Goal: Transaction & Acquisition: Purchase product/service

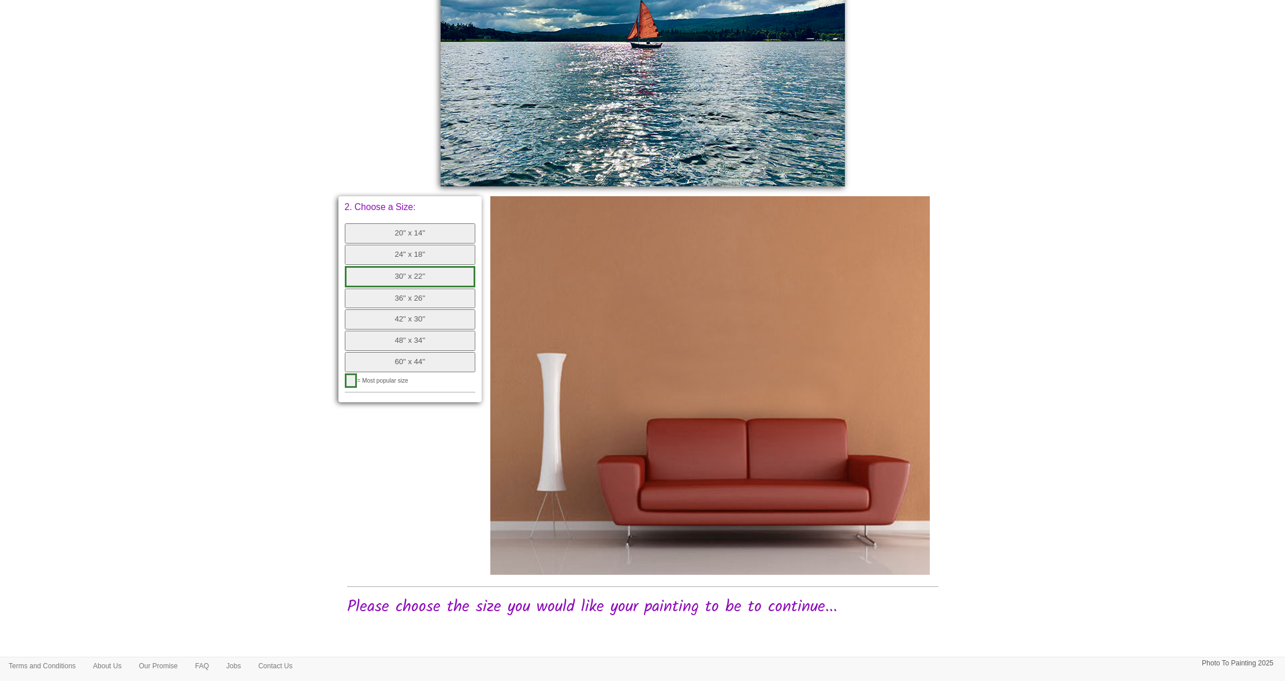
scroll to position [410, 0]
click at [384, 289] on button "36" x 26"" at bounding box center [410, 299] width 131 height 20
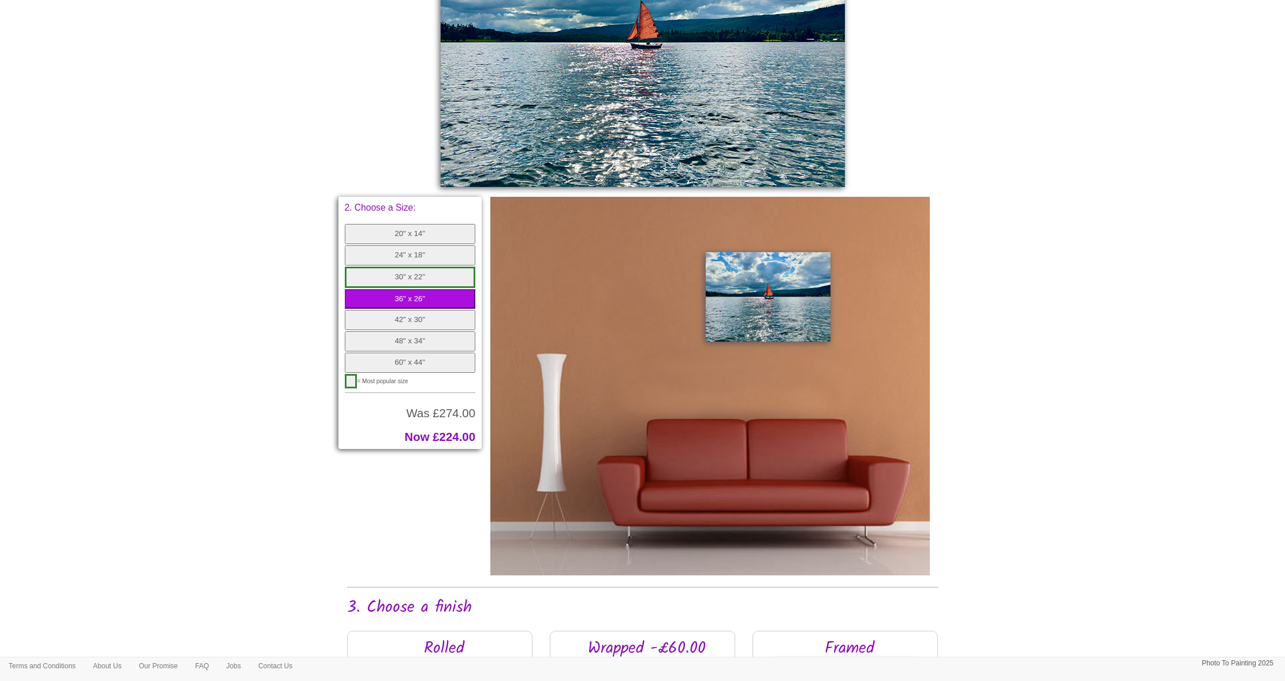
click at [409, 267] on button "30" x 22"" at bounding box center [410, 277] width 131 height 21
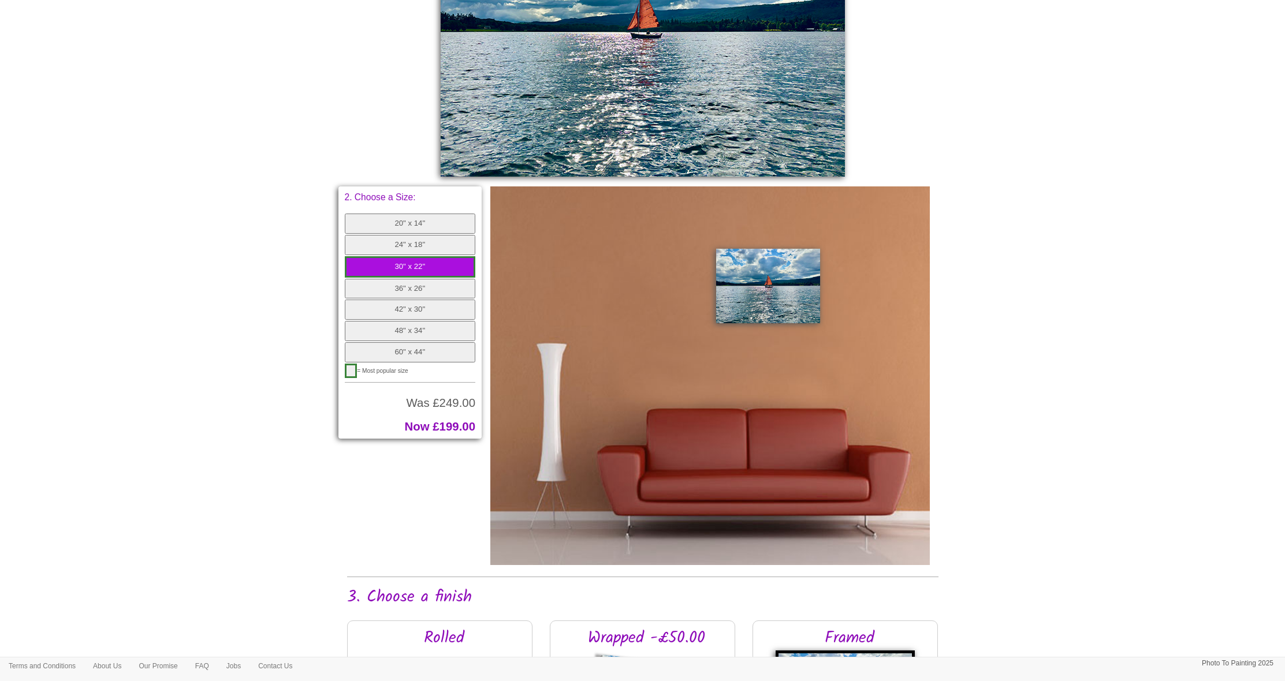
scroll to position [421, 0]
click at [432, 240] on button "24" x 18"" at bounding box center [410, 245] width 131 height 20
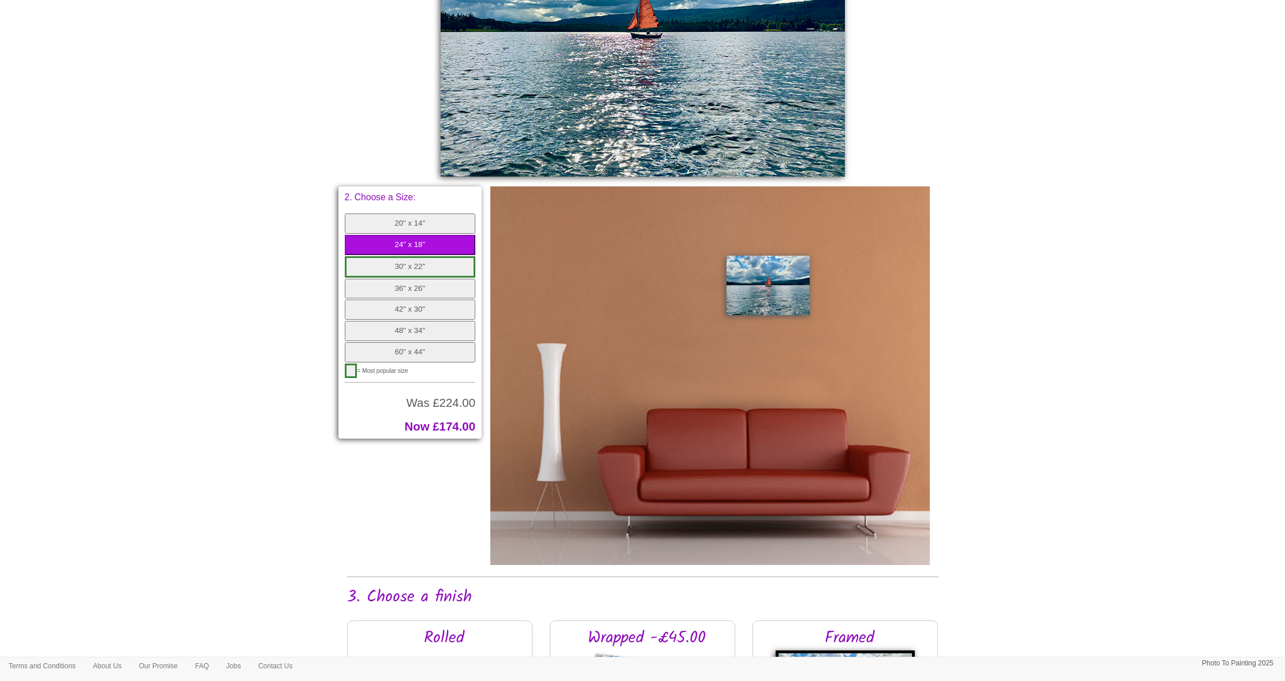
click at [437, 222] on button "20" x 14"" at bounding box center [410, 224] width 131 height 20
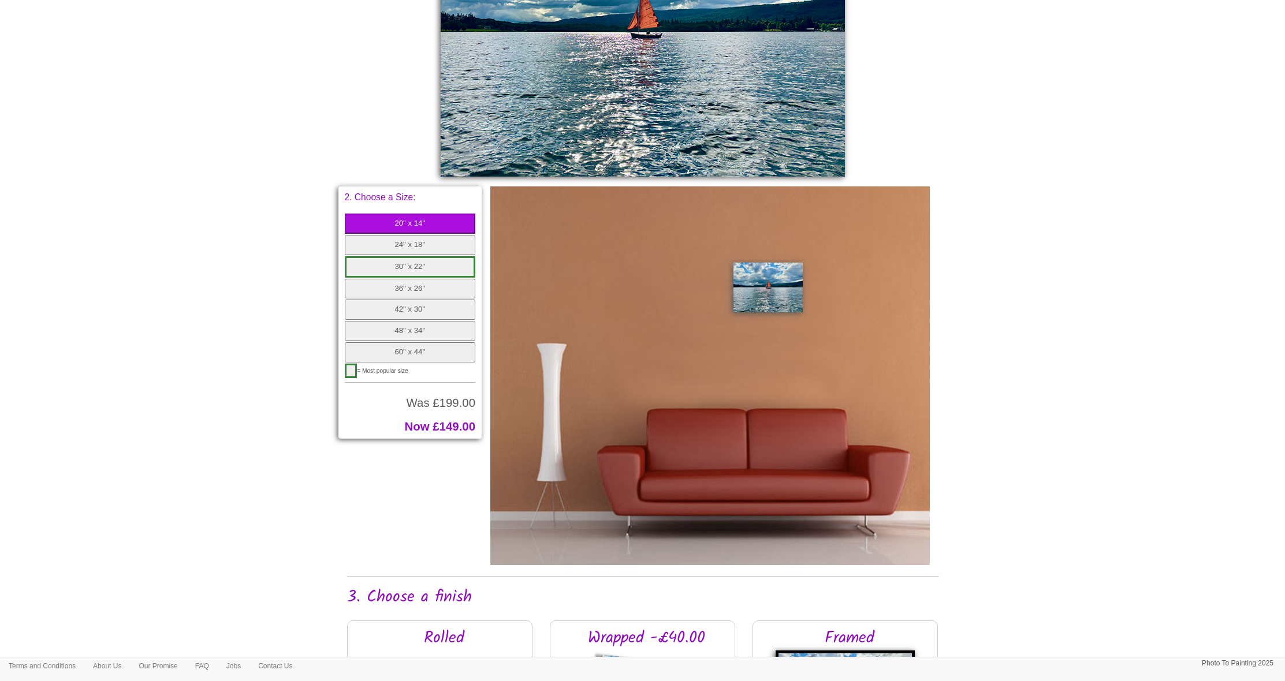
click at [431, 240] on button "24" x 18"" at bounding box center [410, 245] width 131 height 20
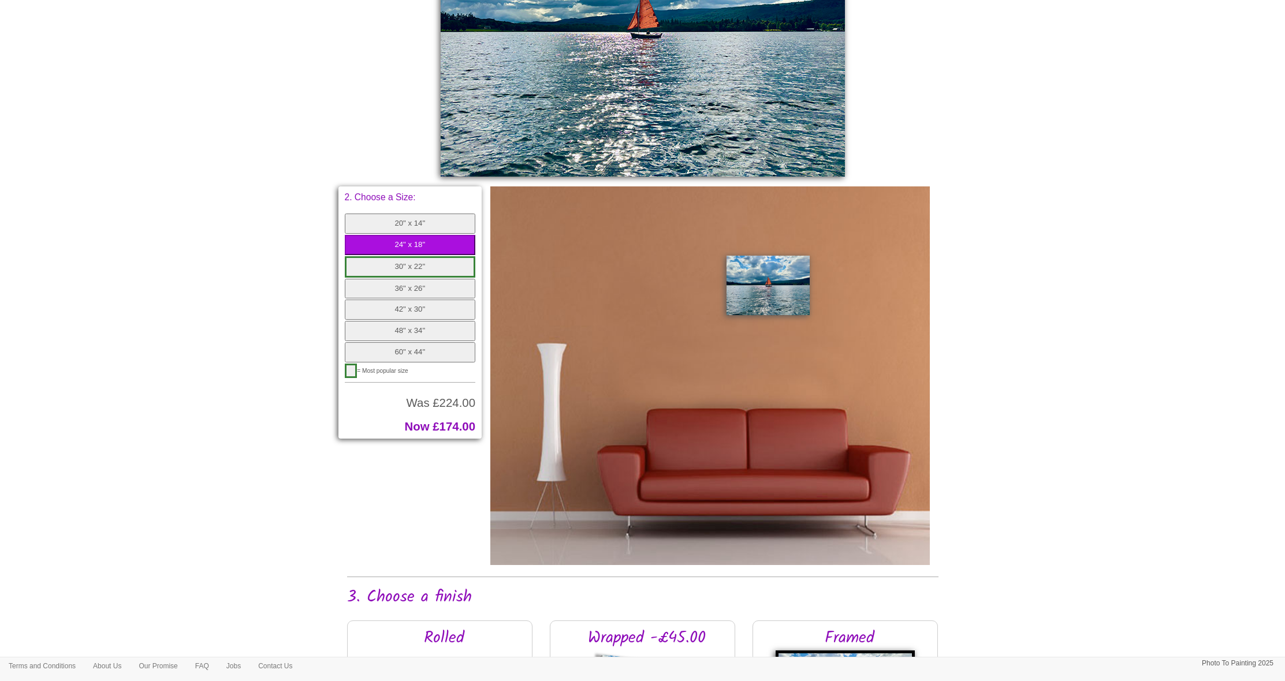
click at [433, 260] on button "30" x 22"" at bounding box center [410, 266] width 131 height 21
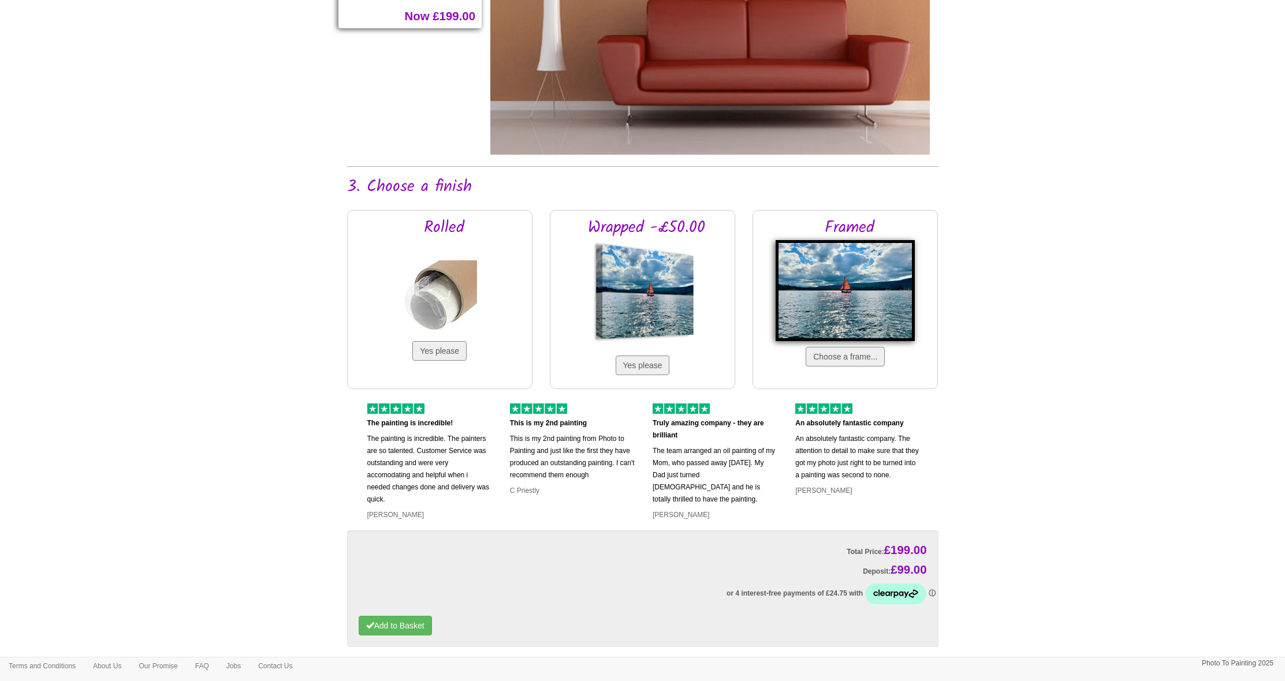
scroll to position [832, 0]
click at [852, 356] on button "Choose a frame..." at bounding box center [844, 356] width 79 height 20
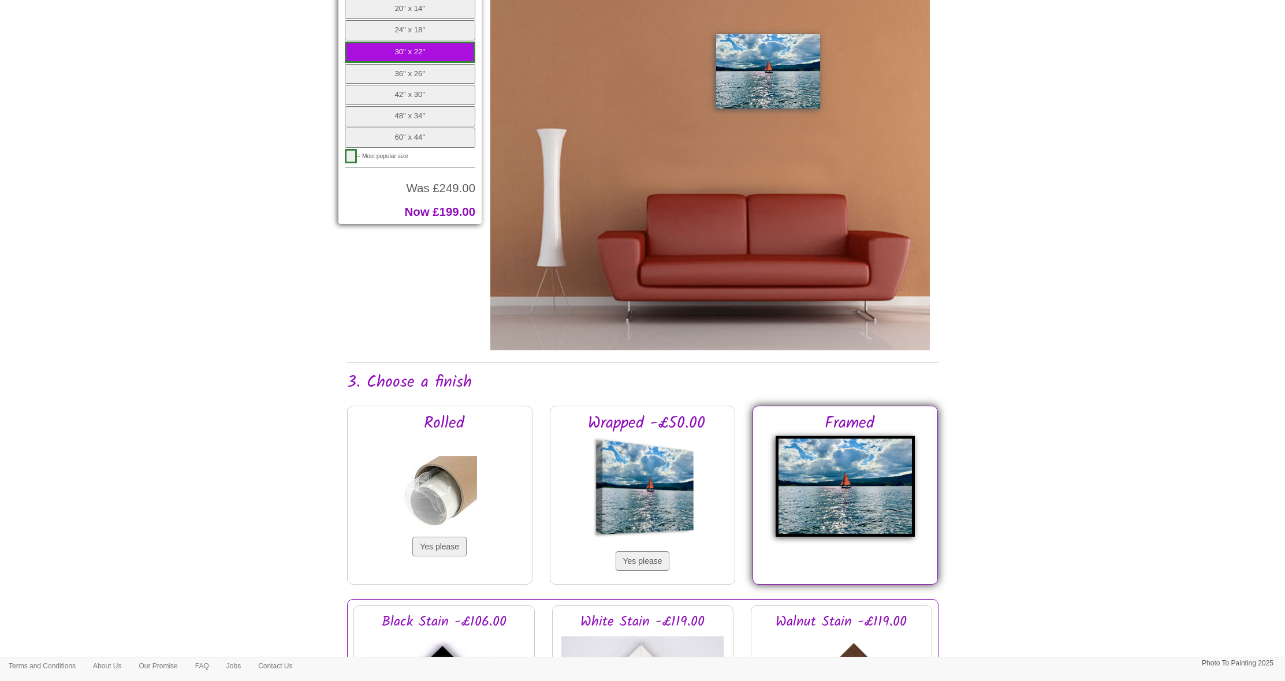
scroll to position [637, 0]
click at [455, 544] on button "Yes please" at bounding box center [439, 546] width 54 height 20
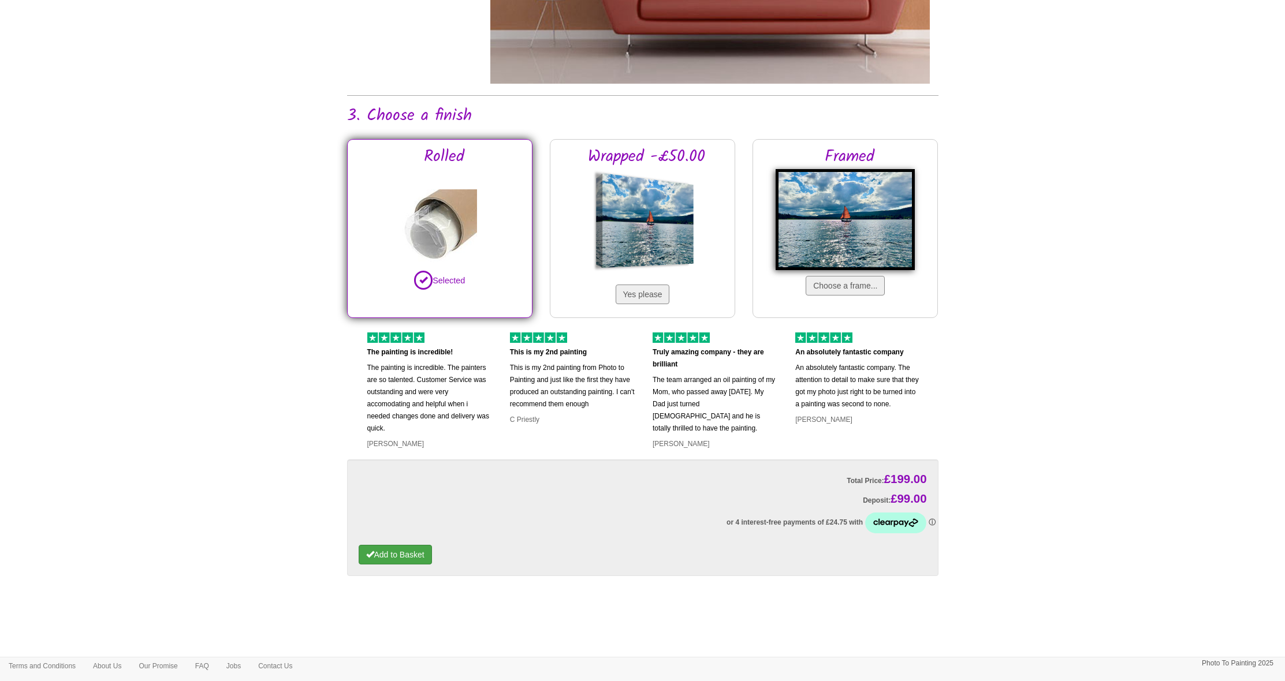
scroll to position [902, 0]
click at [416, 548] on button "Add to Basket" at bounding box center [395, 556] width 73 height 20
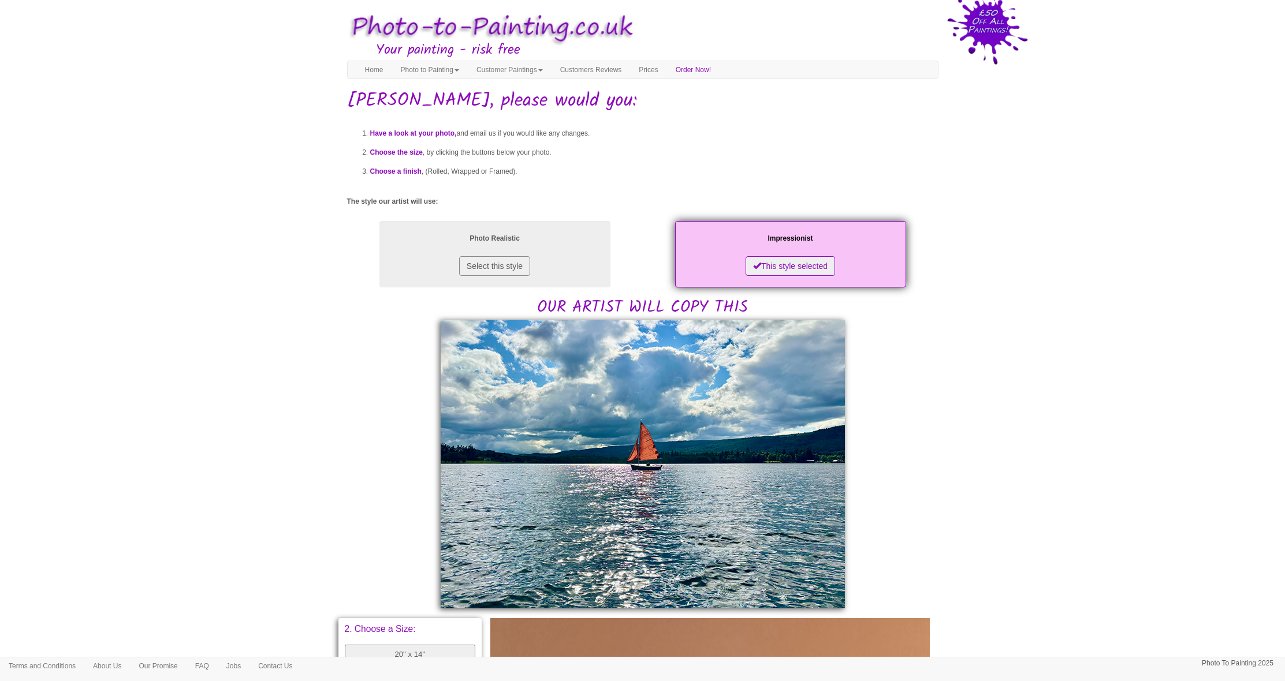
scroll to position [389, 0]
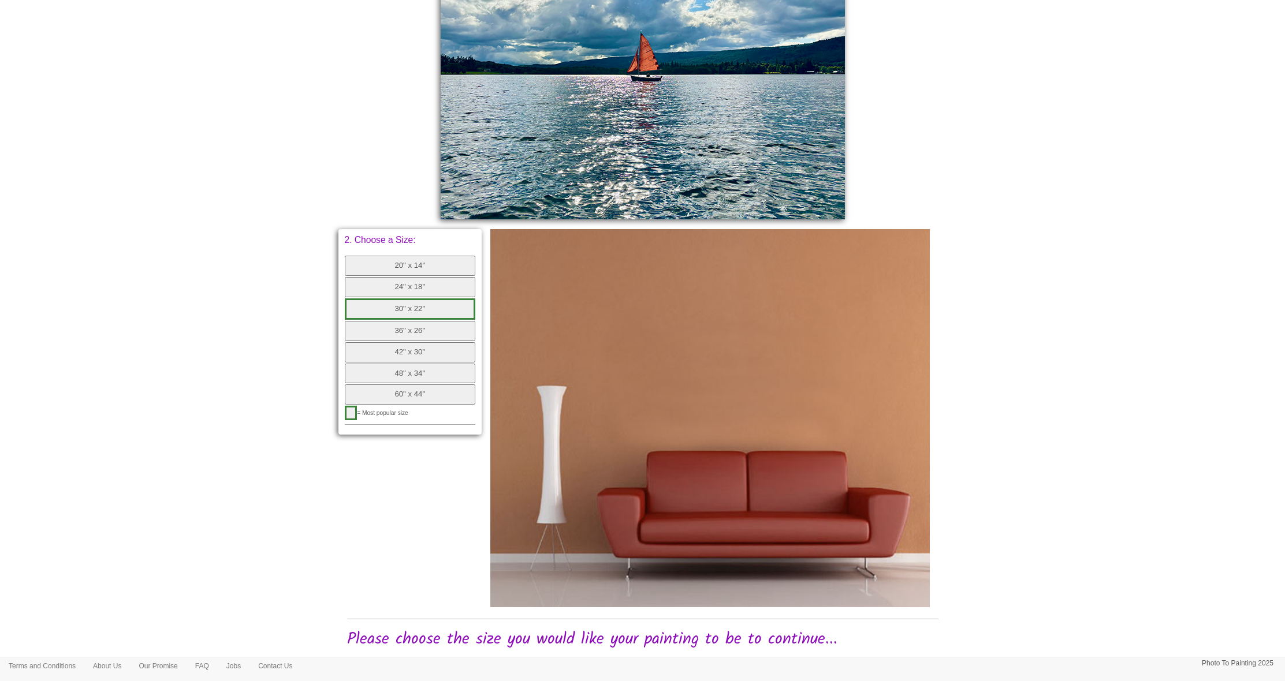
click at [402, 280] on button "24" x 18"" at bounding box center [410, 287] width 131 height 20
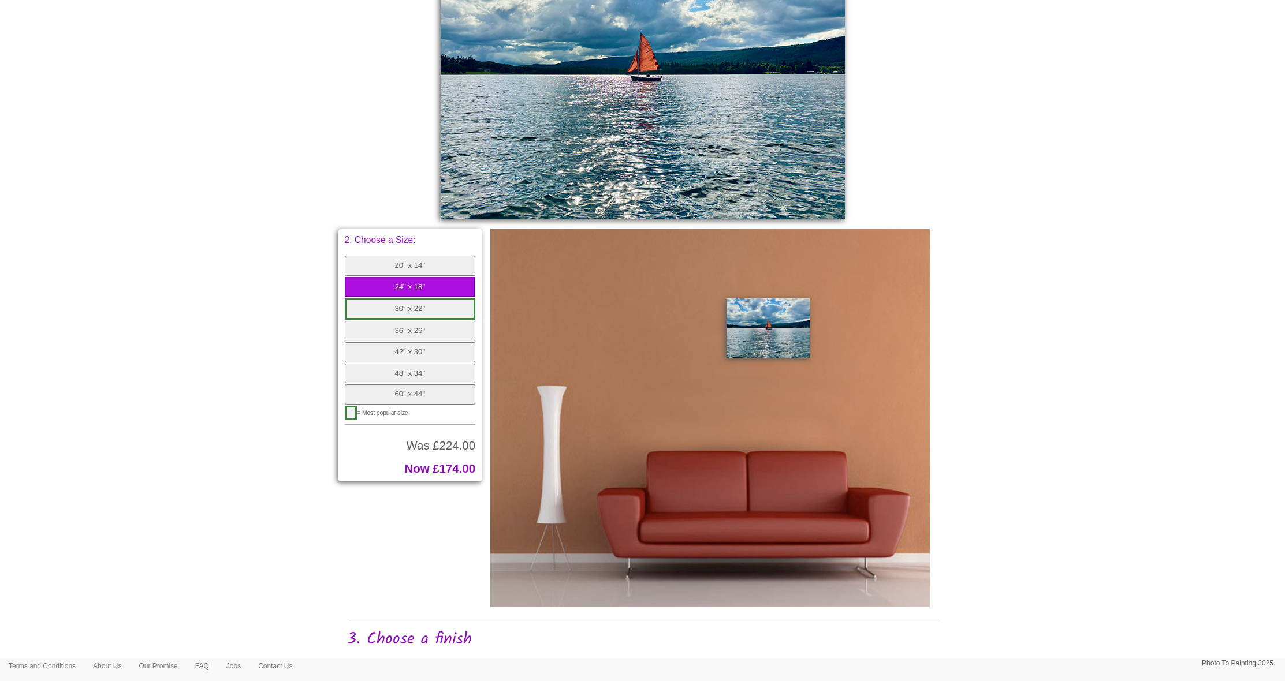
click at [428, 261] on button "20" x 14"" at bounding box center [410, 266] width 131 height 20
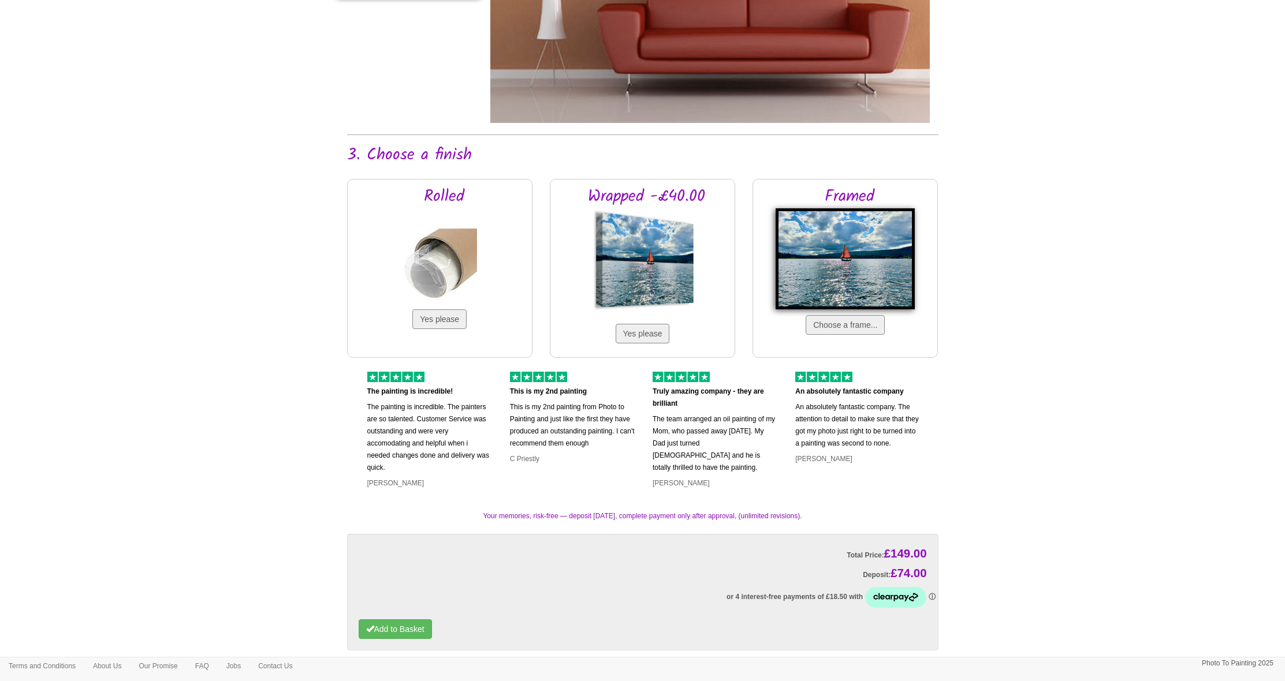
scroll to position [875, 0]
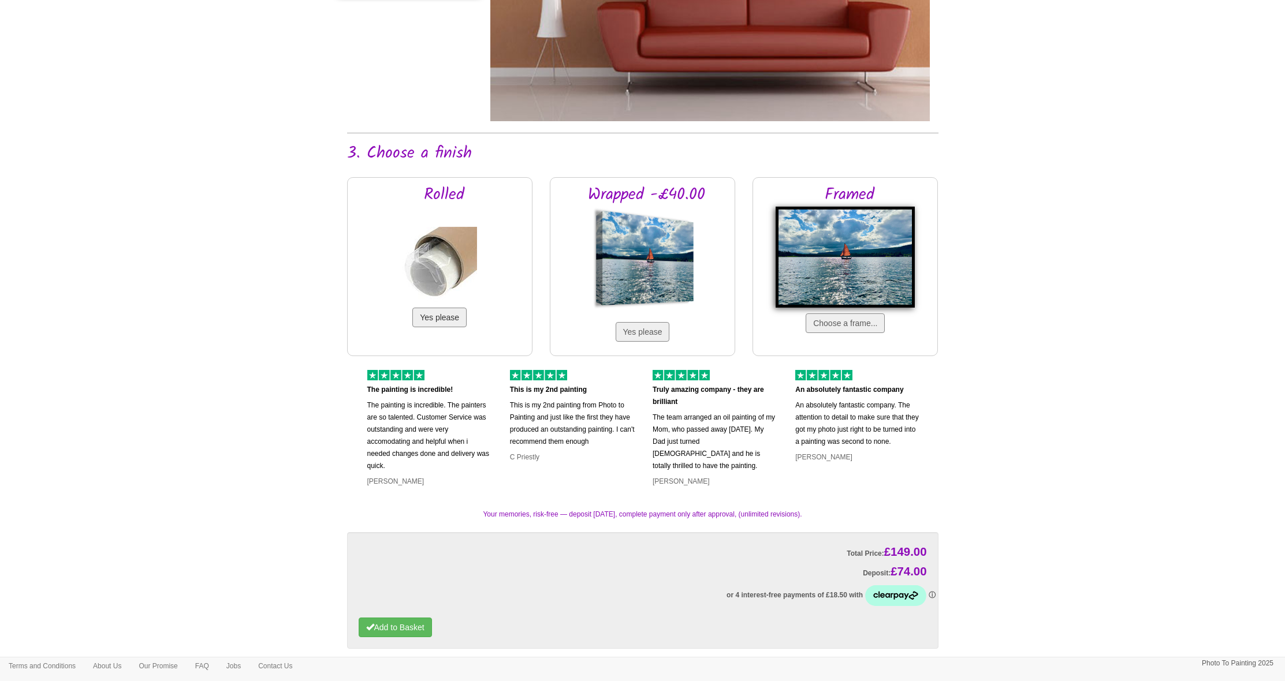
click at [456, 316] on button "Yes please" at bounding box center [439, 318] width 54 height 20
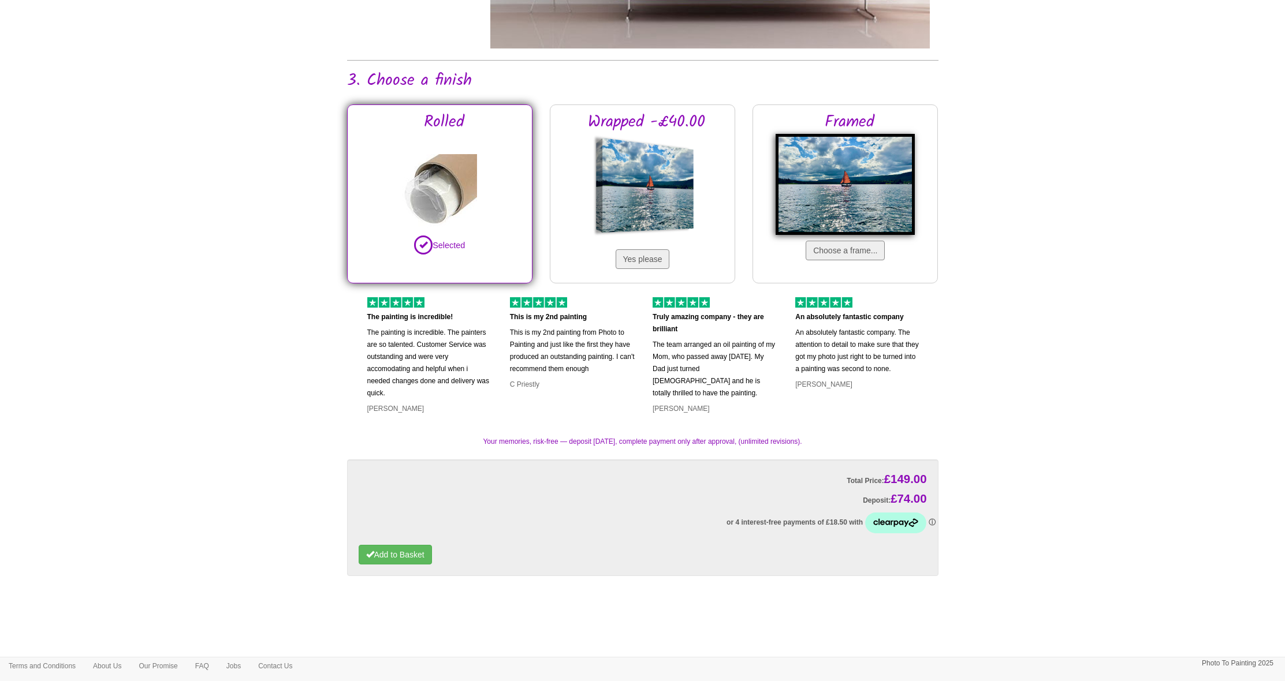
scroll to position [947, 0]
click at [399, 554] on button "Add to Basket" at bounding box center [395, 556] width 73 height 20
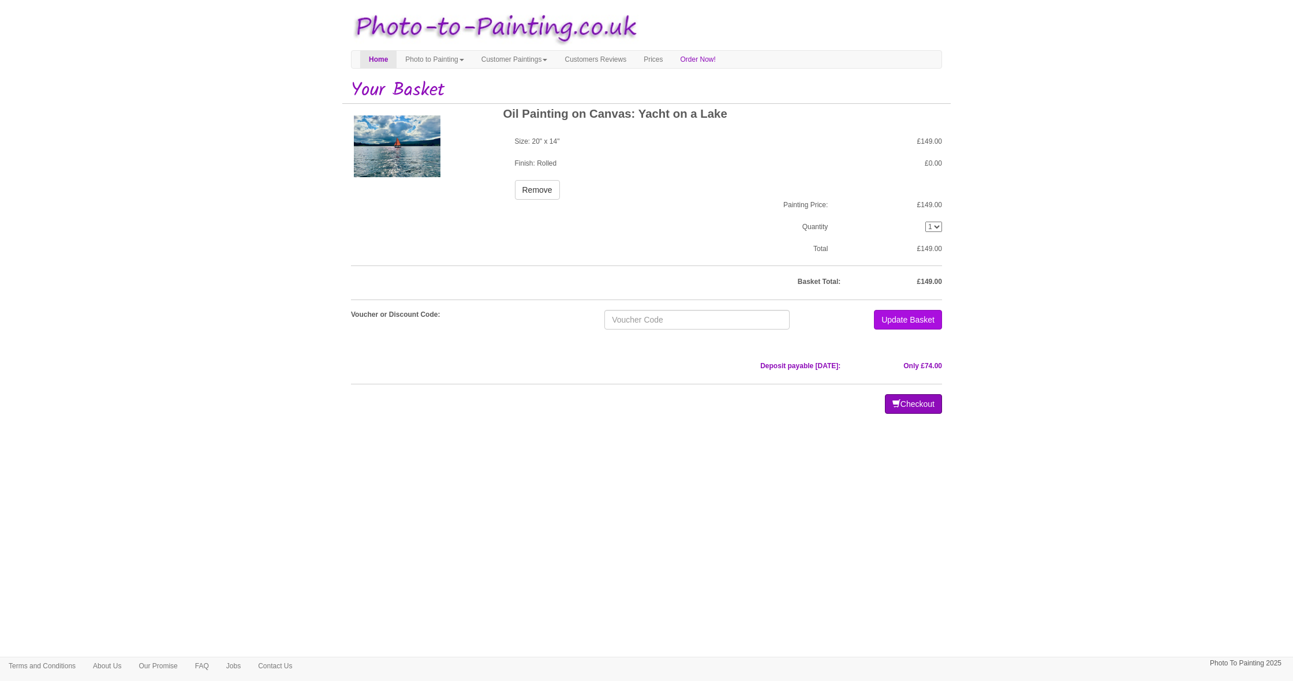
click at [923, 404] on button "Checkout" at bounding box center [913, 404] width 57 height 20
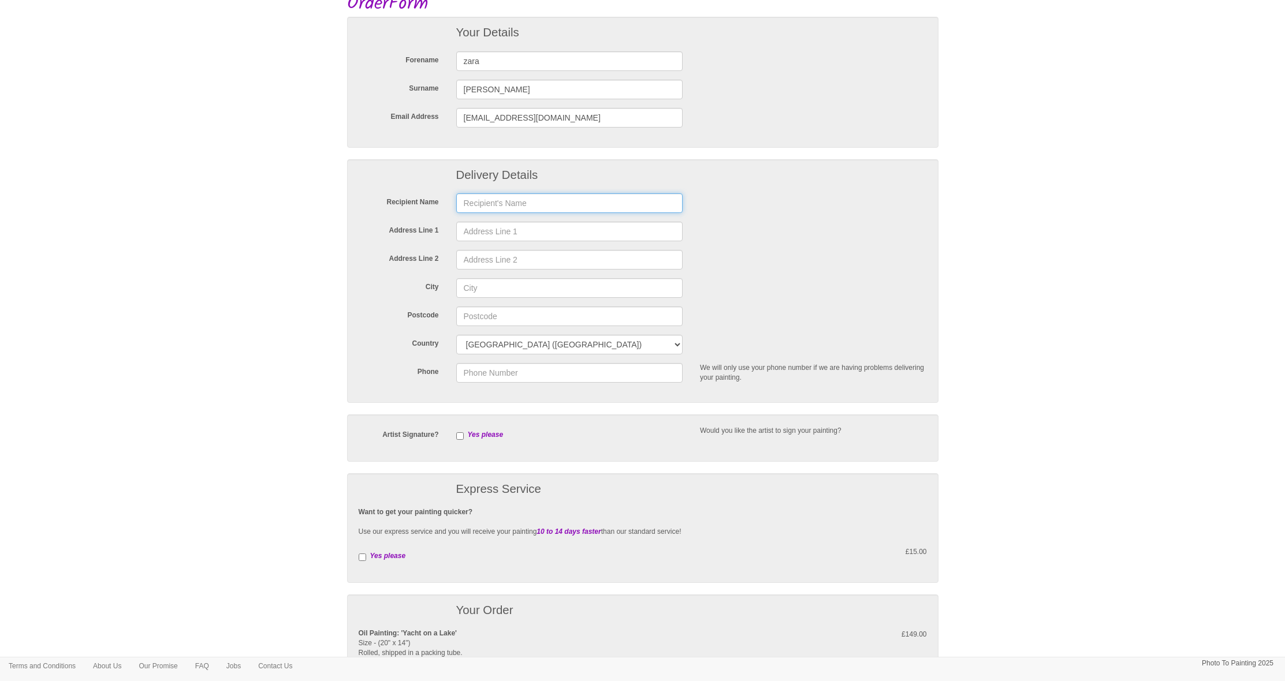
scroll to position [97, 0]
type input "[PERSON_NAME]"
click at [757, 264] on div "Address Line 2" at bounding box center [642, 260] width 585 height 20
click at [566, 230] on input "Address Line 1" at bounding box center [569, 232] width 227 height 20
click at [671, 233] on input "gl88ue" at bounding box center [569, 232] width 227 height 20
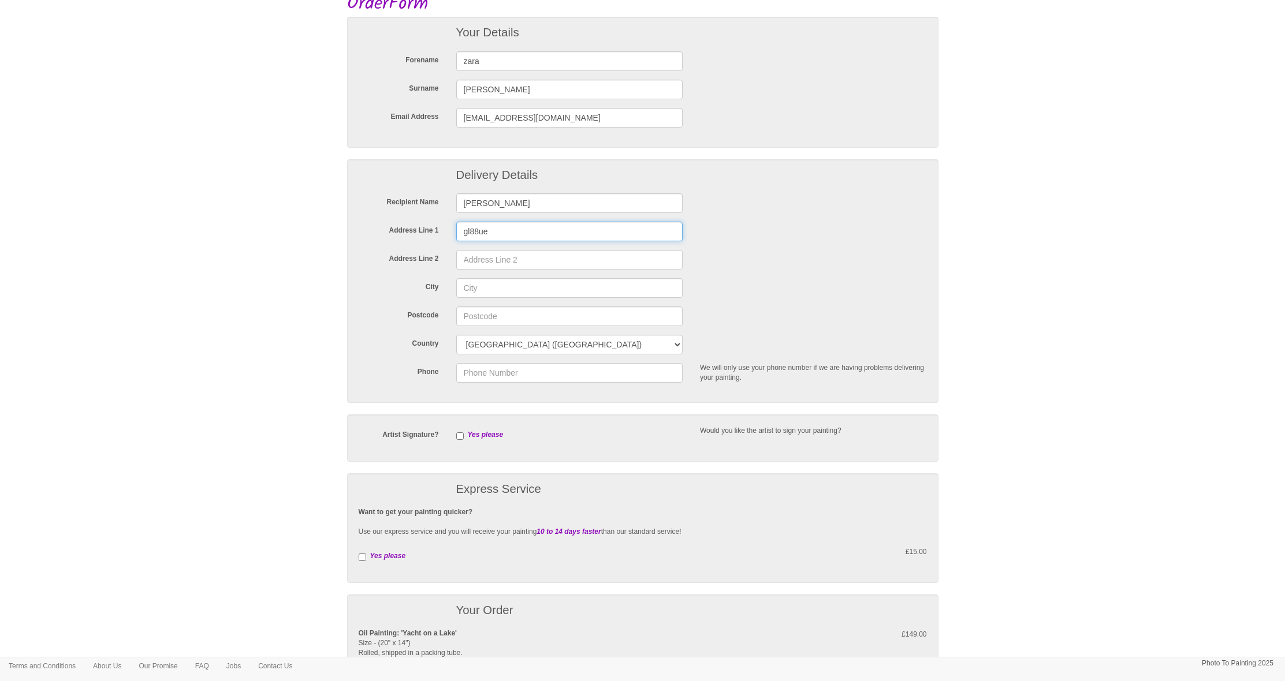
type input "Newington Studios"
type input "Kingscote, Cotswold"
type input "GL8 8UE"
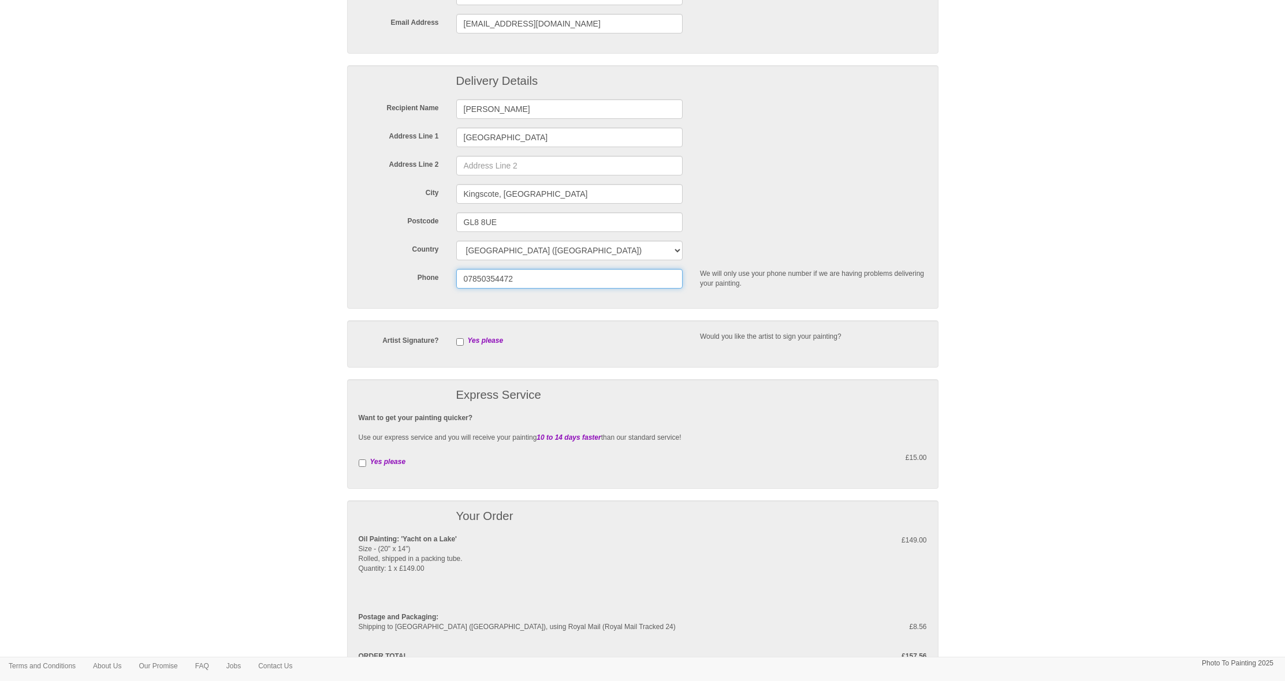
scroll to position [200, 0]
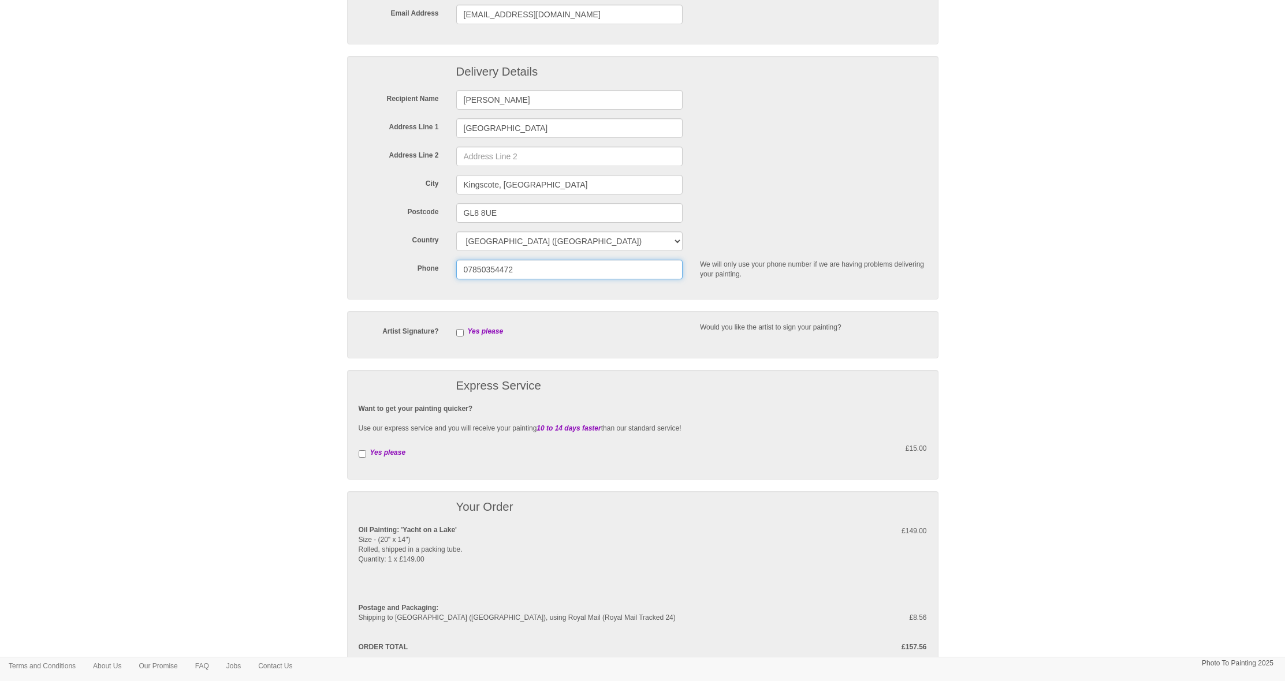
type input "07850354472"
click at [361, 453] on input "checkbox" at bounding box center [363, 454] width 8 height 8
checkbox input "true"
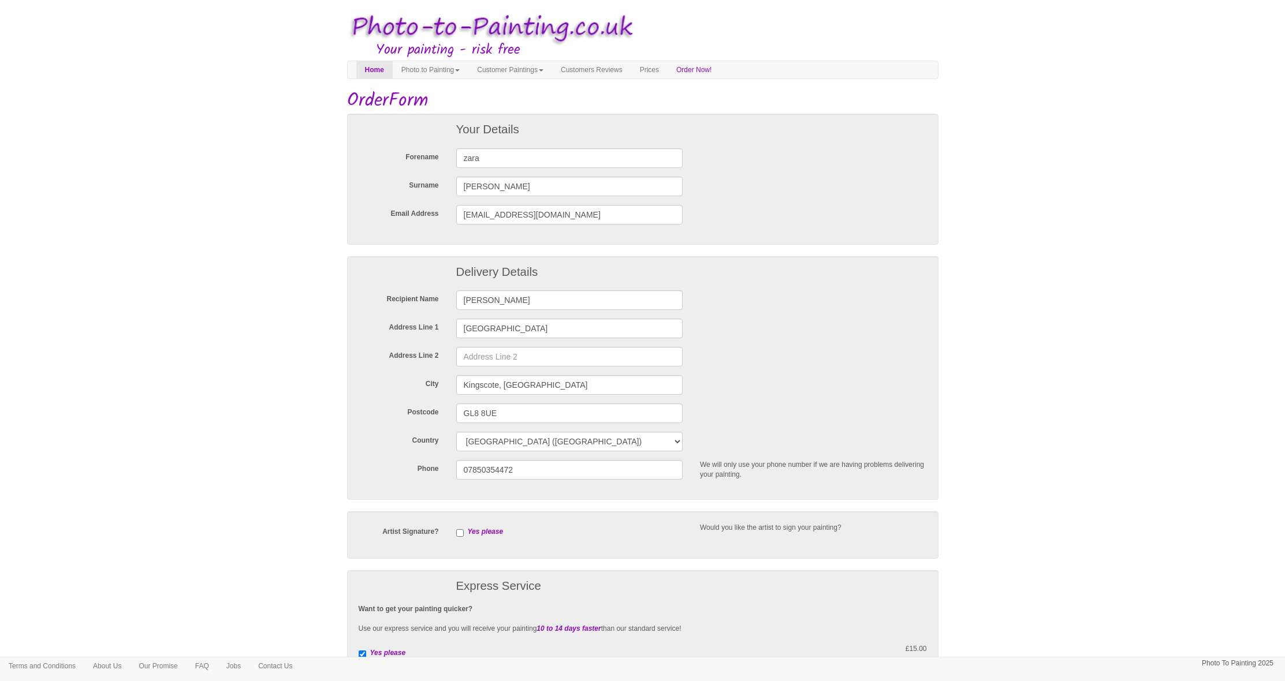
scroll to position [0, 0]
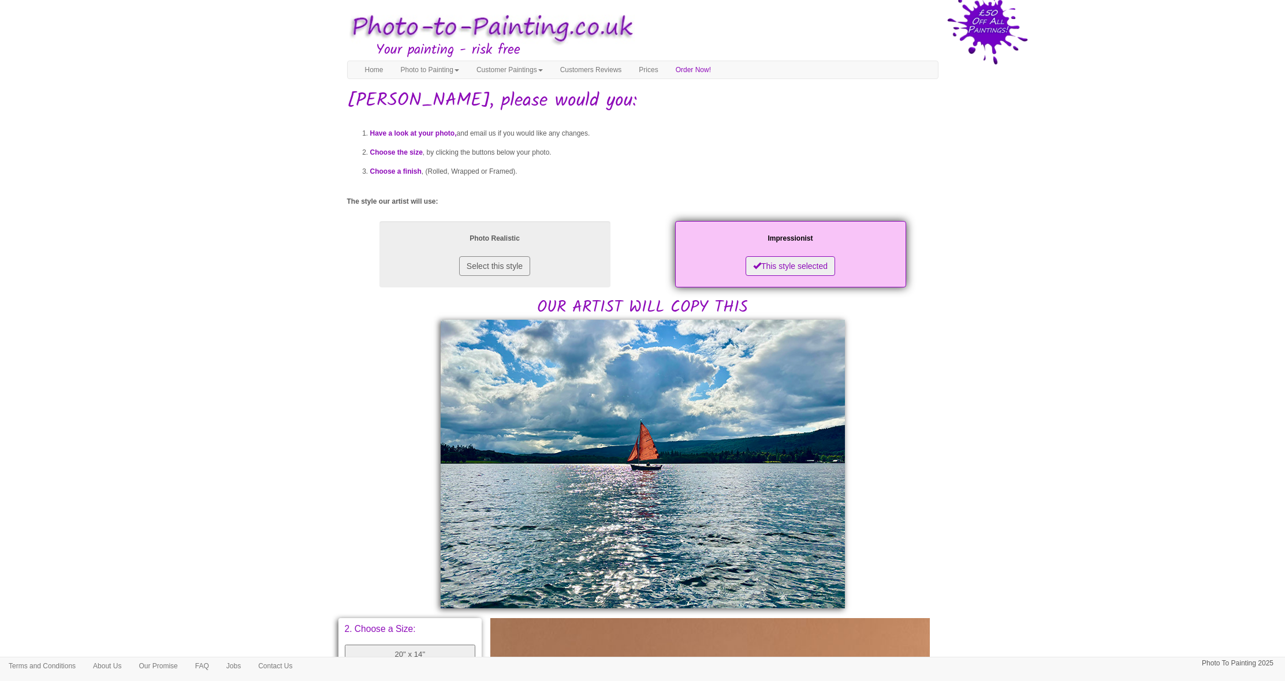
scroll to position [421, 0]
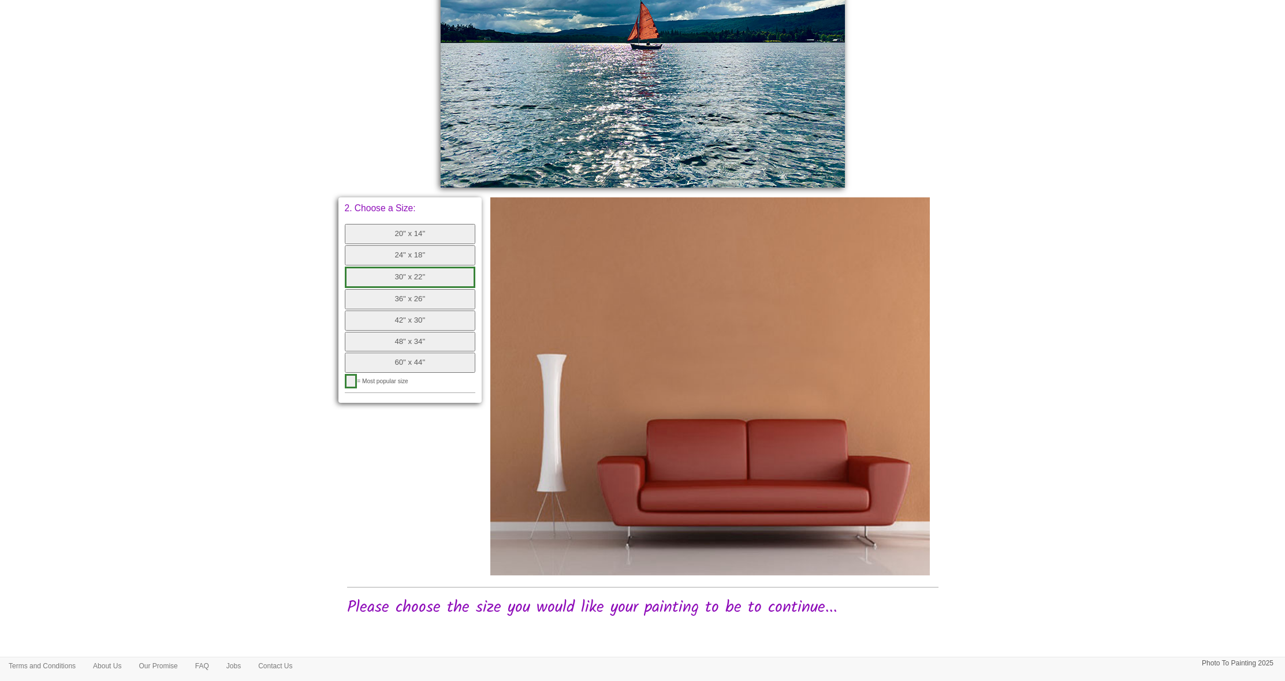
click at [422, 248] on button "24" x 18"" at bounding box center [410, 255] width 131 height 20
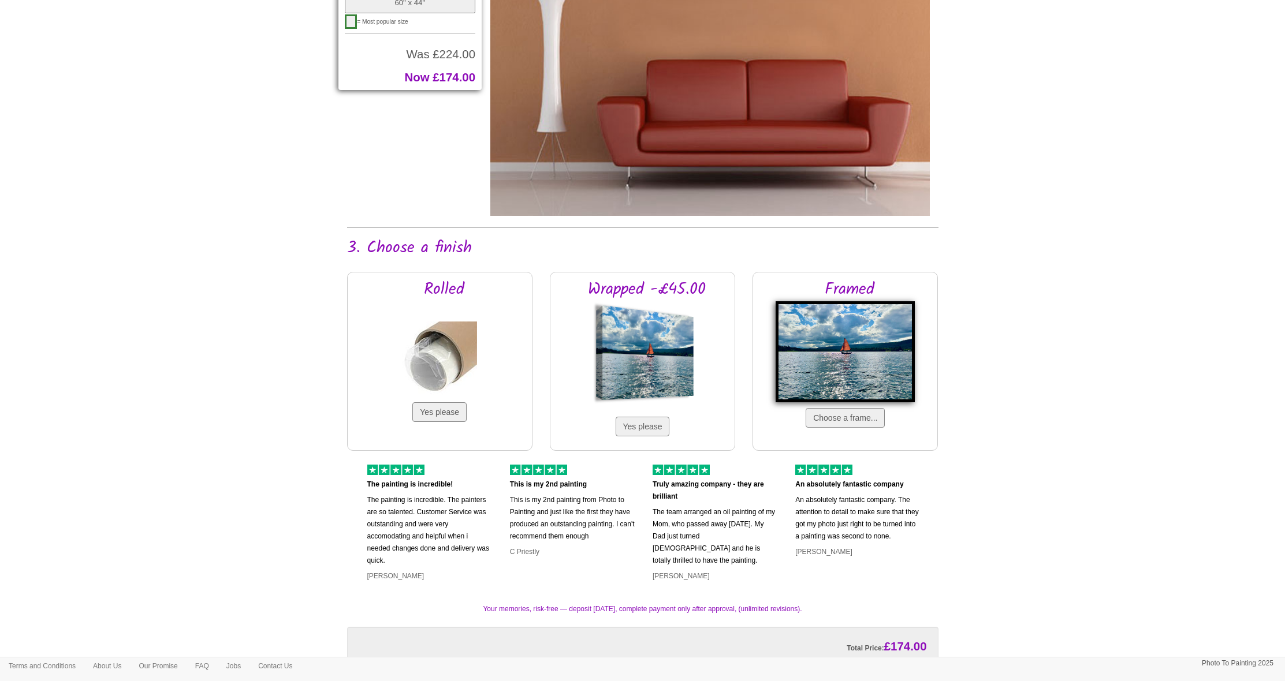
scroll to position [798, 0]
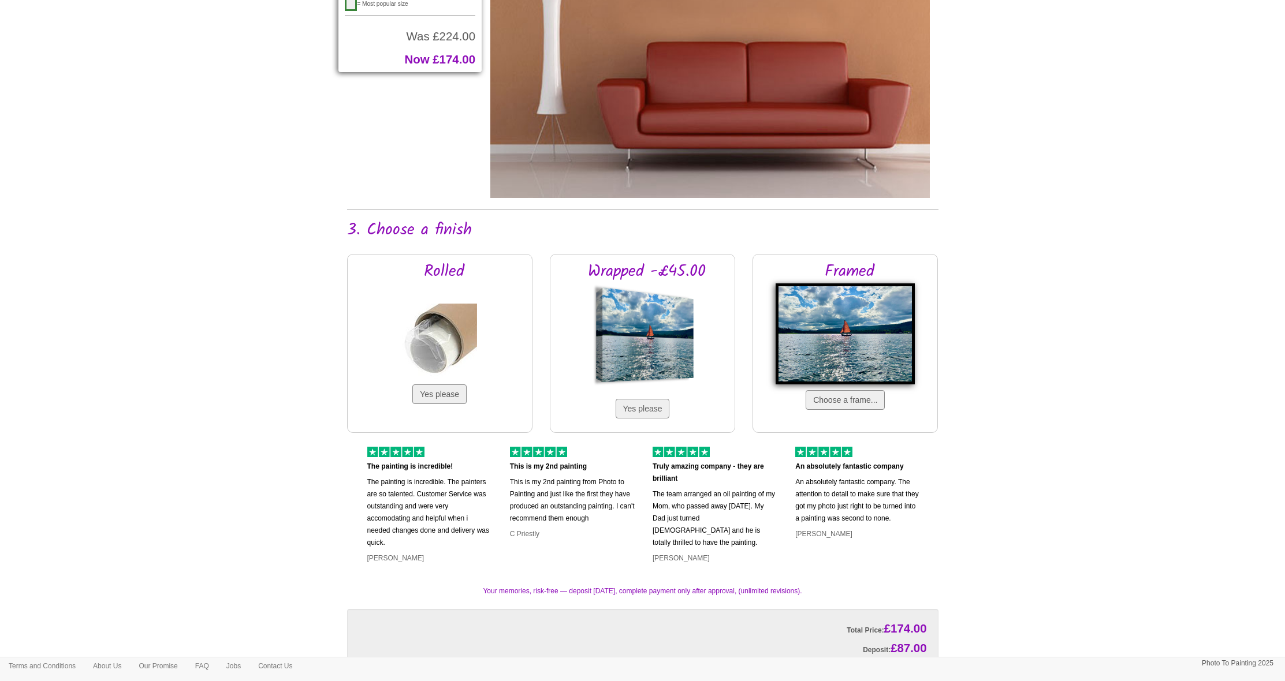
click at [436, 336] on img at bounding box center [439, 341] width 75 height 75
click at [431, 391] on button "Yes please" at bounding box center [439, 394] width 54 height 20
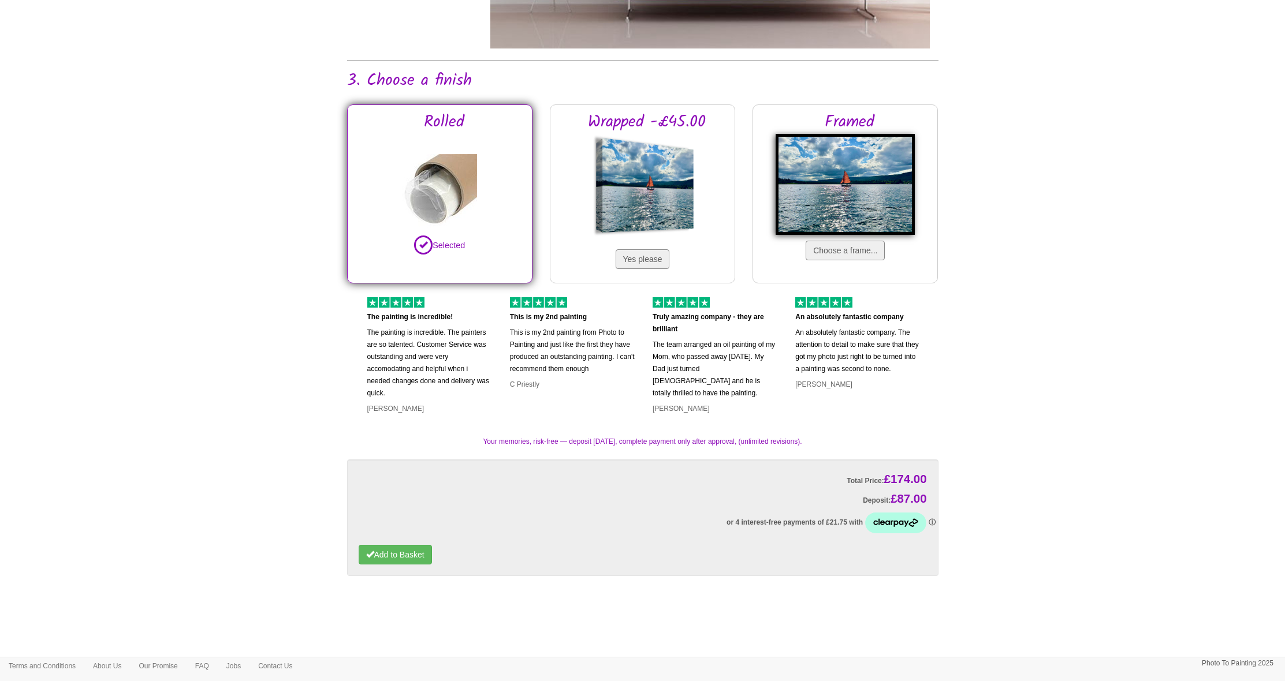
scroll to position [947, 0]
click at [406, 551] on button "Add to Basket" at bounding box center [395, 556] width 73 height 20
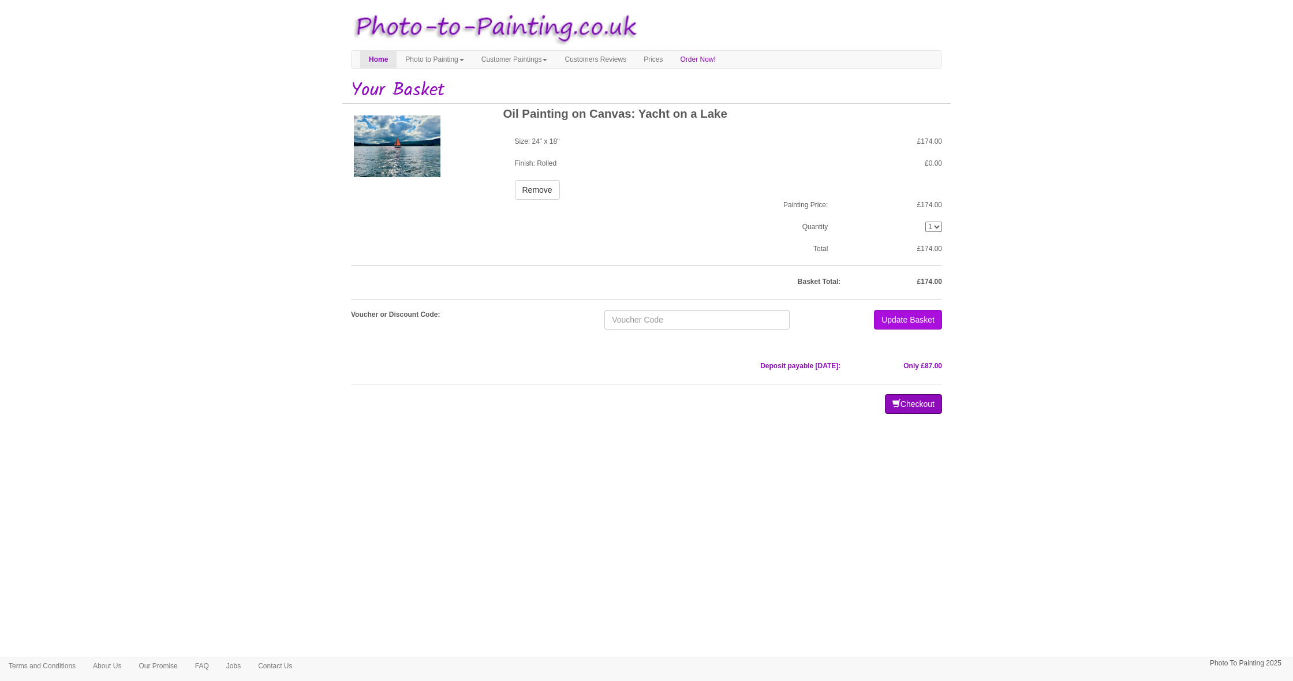
click at [917, 403] on button "Checkout" at bounding box center [913, 404] width 57 height 20
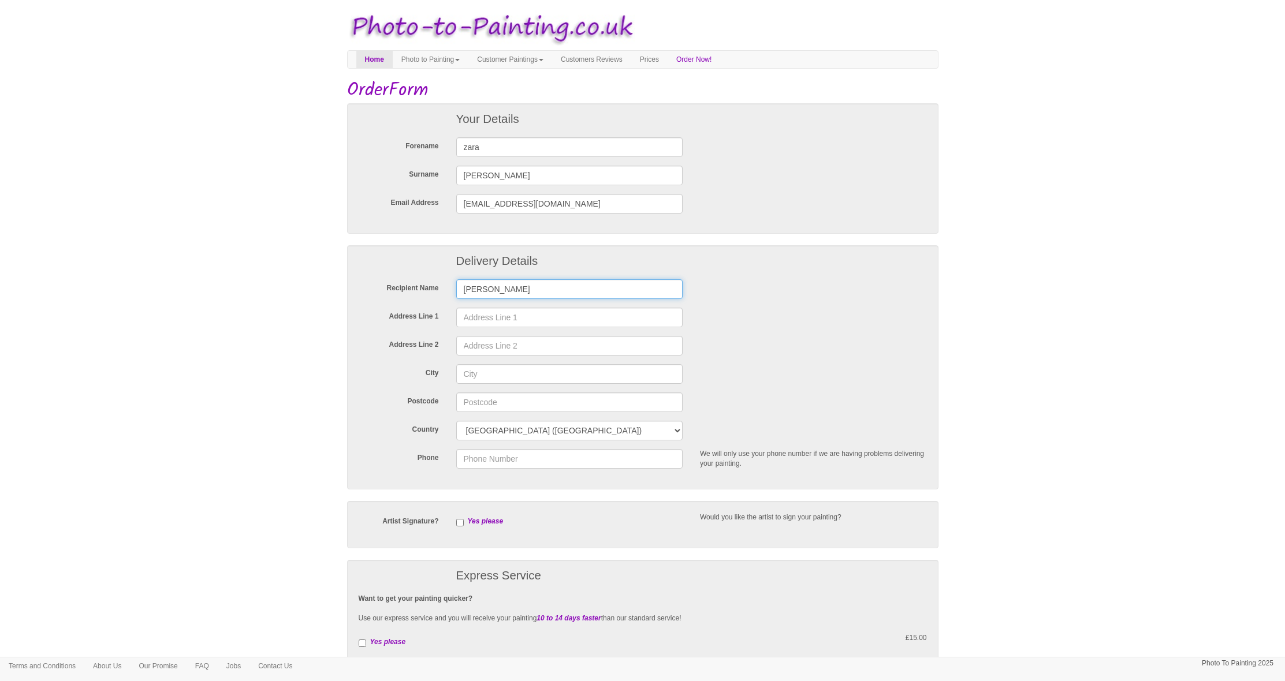
click at [646, 286] on input "zara vernon" at bounding box center [569, 289] width 227 height 20
type input "zara vernon"
click at [645, 314] on input "Address Line 1" at bounding box center [569, 318] width 227 height 20
click at [669, 317] on input "n" at bounding box center [569, 318] width 227 height 20
type input "Newington Studios"
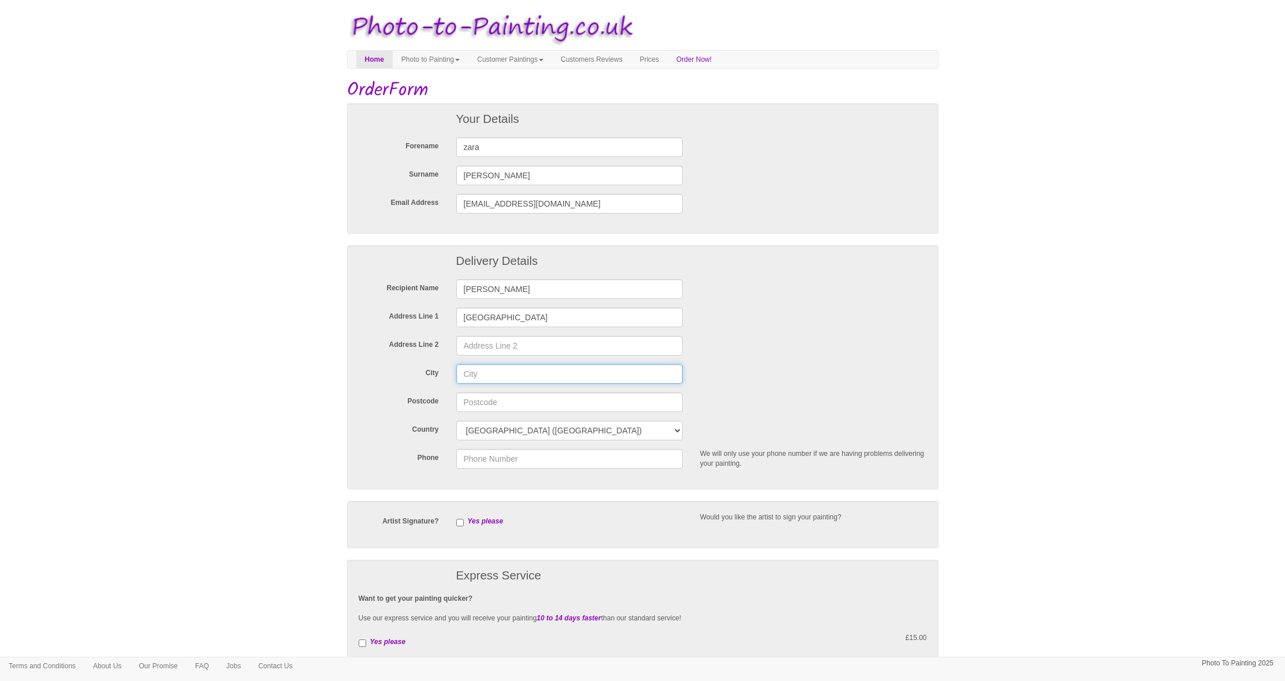
type input "Kingscote, Cotswold"
type input "GL8 8UE"
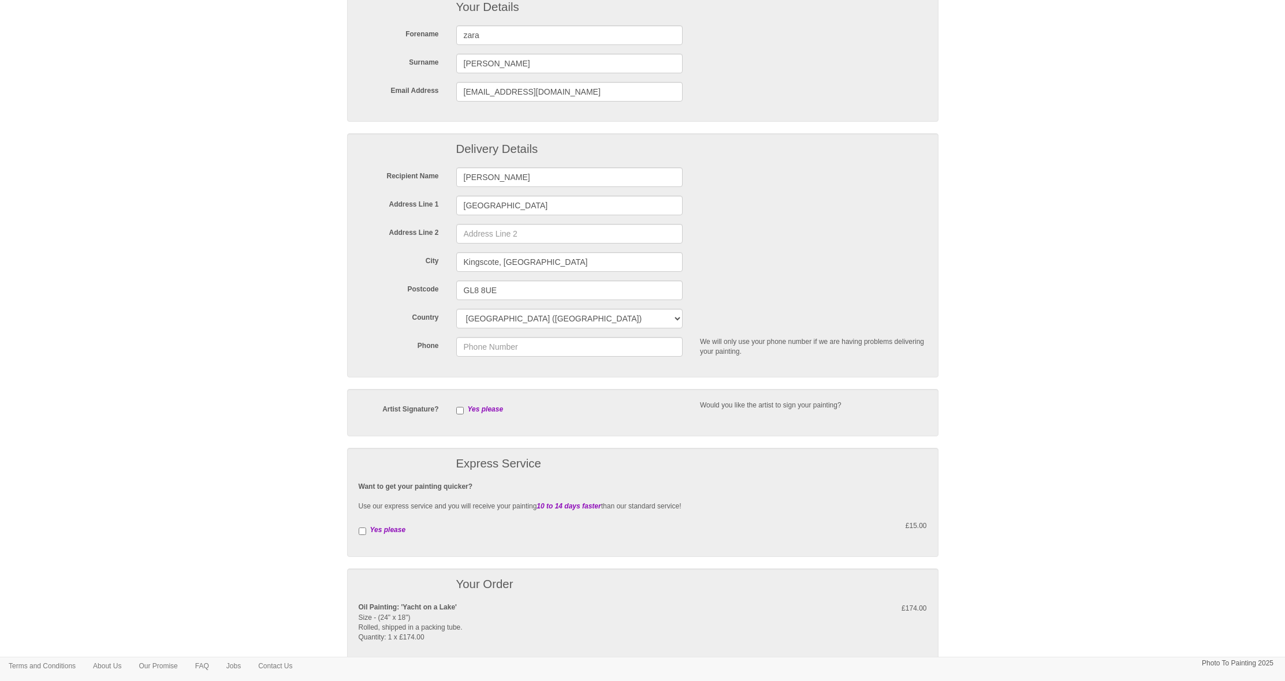
scroll to position [114, 0]
type input "07850354472"
click at [458, 408] on input "checkbox" at bounding box center [460, 409] width 8 height 8
checkbox input "true"
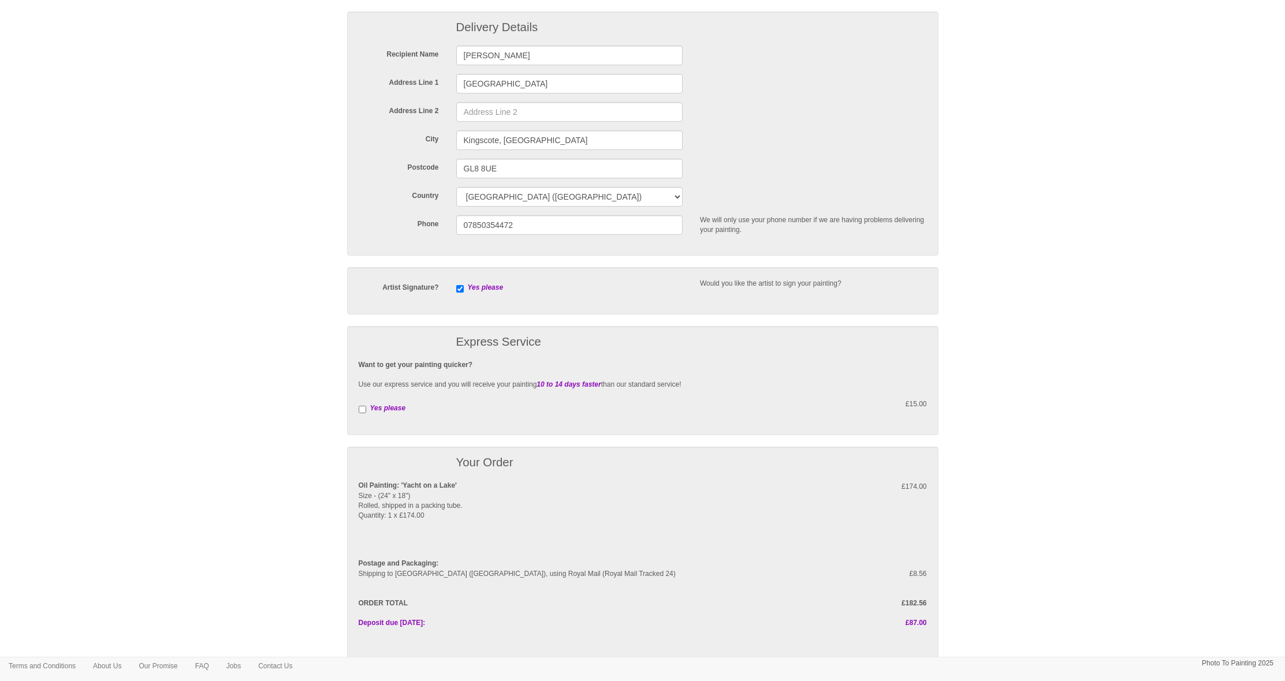
scroll to position [234, 0]
click at [359, 406] on input "checkbox" at bounding box center [363, 409] width 8 height 8
checkbox input "true"
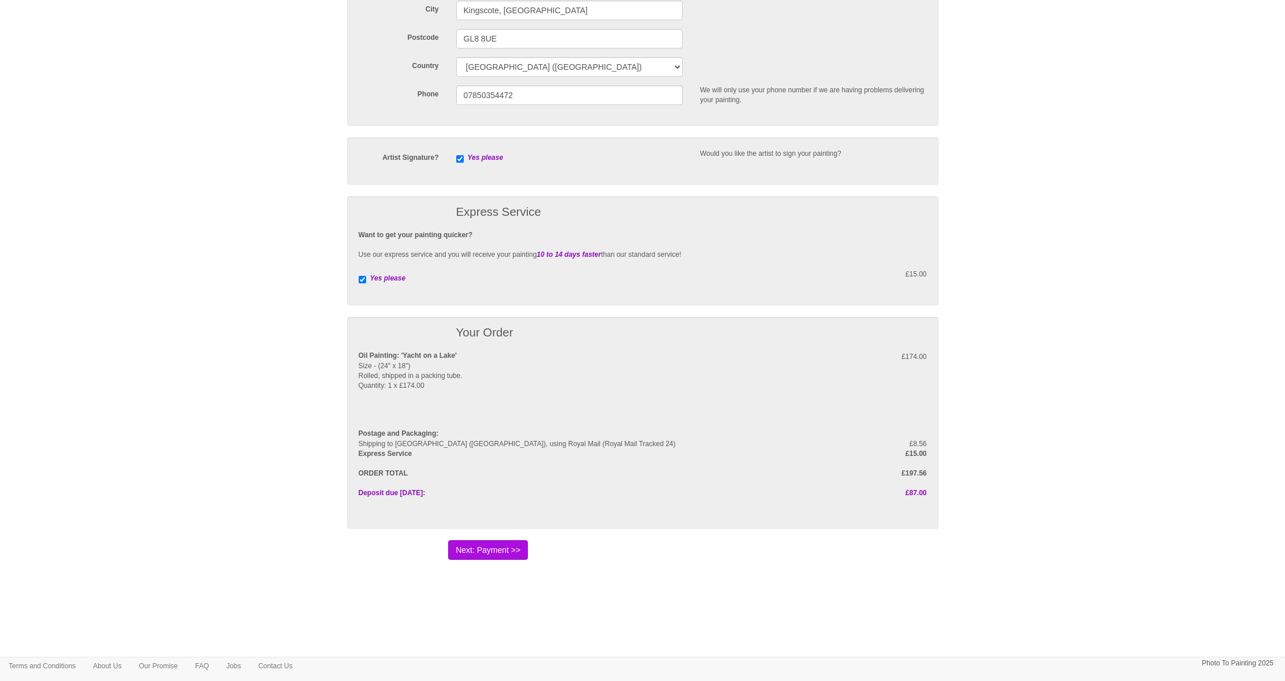
scroll to position [364, 0]
click at [494, 548] on button "Next: Payment >>" at bounding box center [488, 550] width 80 height 20
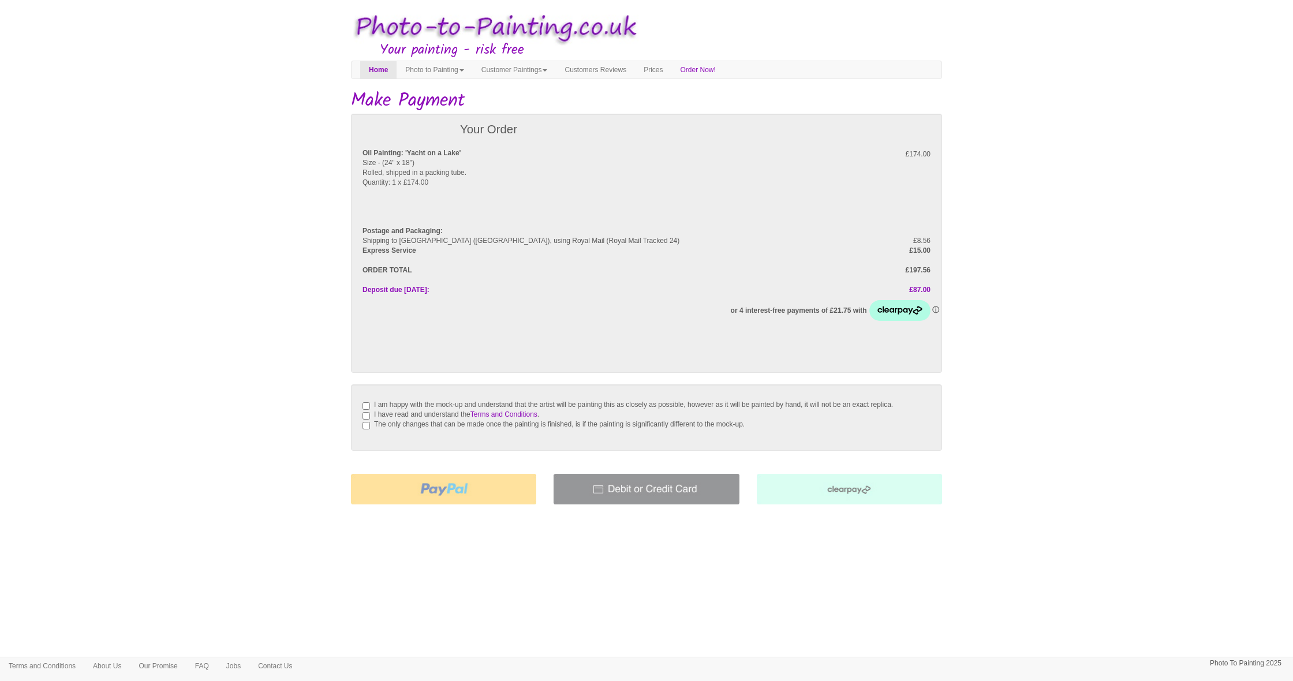
click at [368, 402] on input "I am happy with the mock-up and understand that the artist will be painting thi…" at bounding box center [367, 406] width 8 height 8
checkbox input "true"
click at [365, 420] on input "I have read and understand the Terms and Conditions ." at bounding box center [367, 416] width 8 height 8
checkbox input "true"
click at [365, 430] on input "The only changes that can be made once the painting is finished, is if the pain…" at bounding box center [367, 426] width 8 height 8
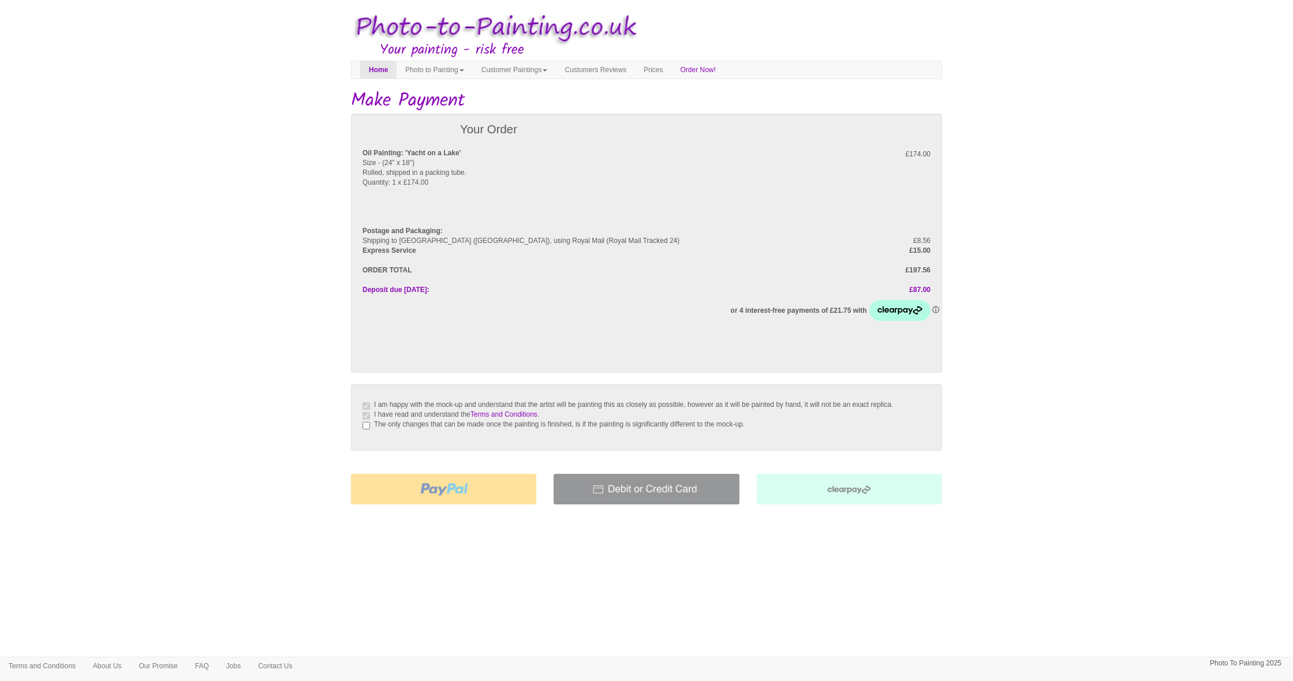
checkbox input "true"
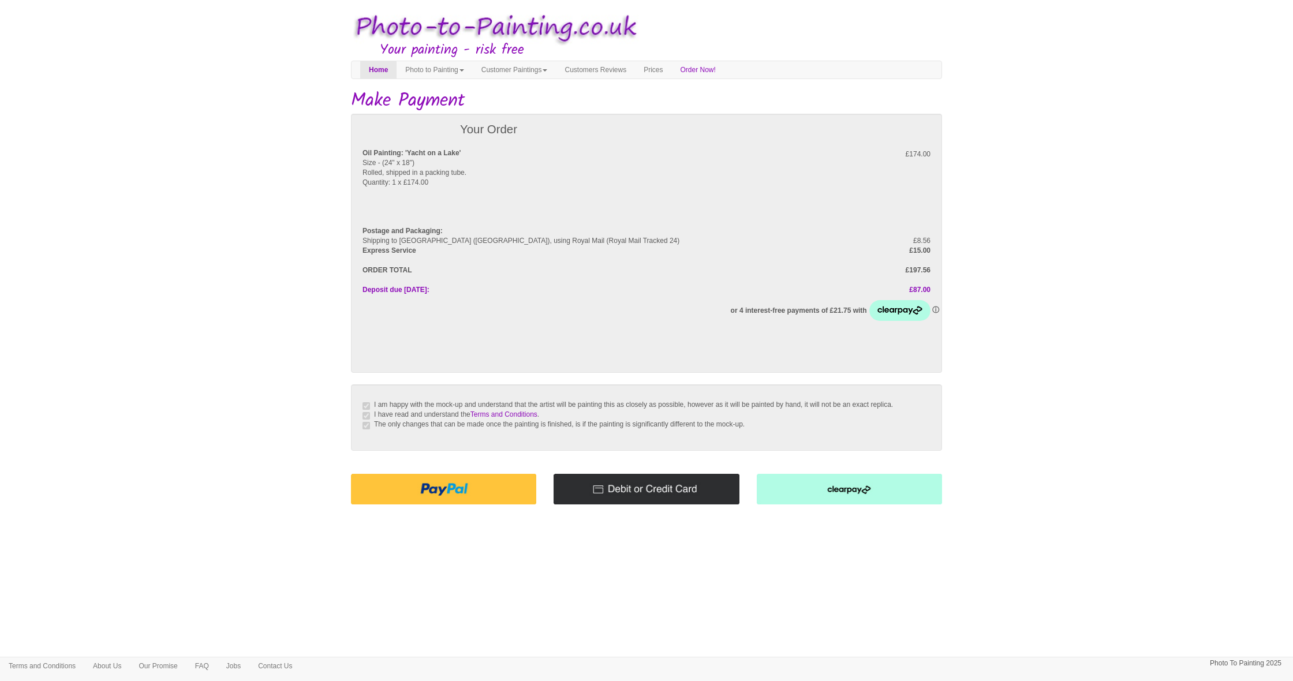
click at [451, 498] on img at bounding box center [443, 489] width 185 height 31
